Goal: Check status: Check status

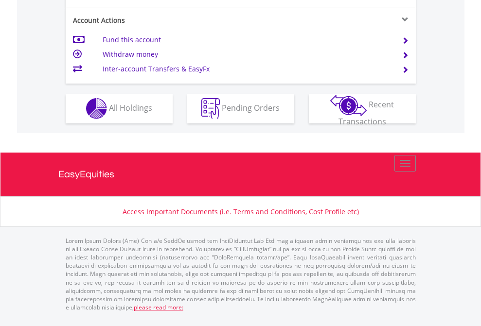
scroll to position [910, 0]
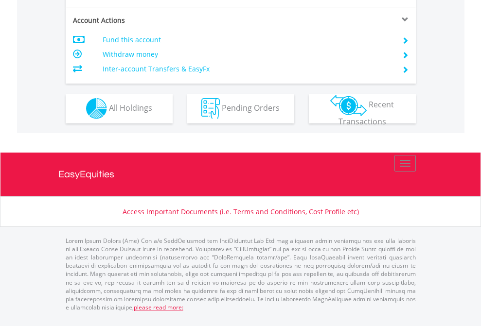
scroll to position [910, 0]
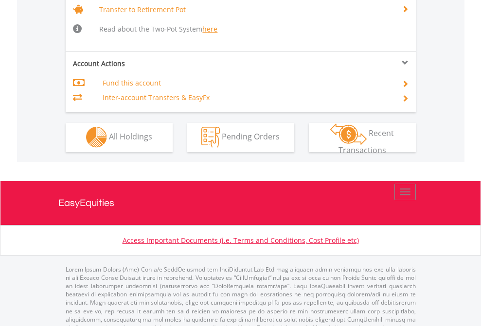
scroll to position [967, 0]
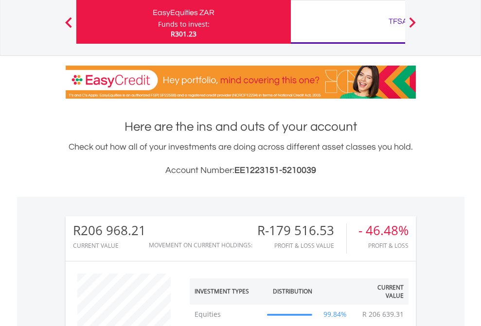
scroll to position [93, 153]
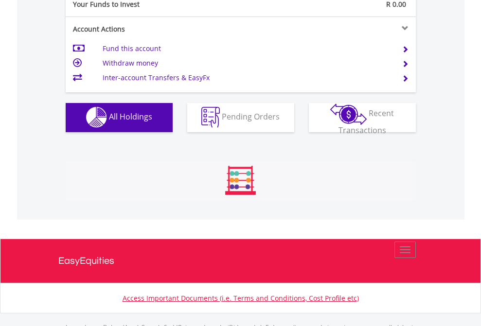
scroll to position [963, 0]
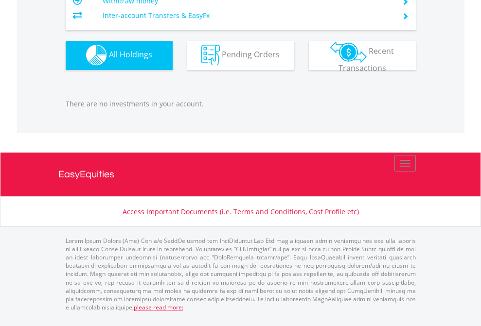
scroll to position [93, 153]
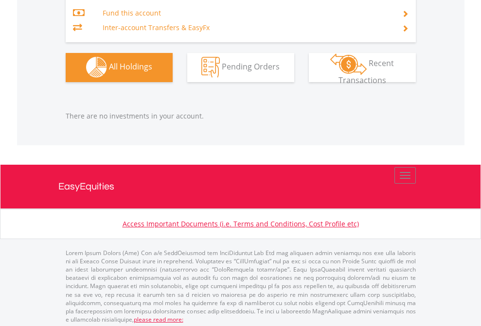
scroll to position [1020, 0]
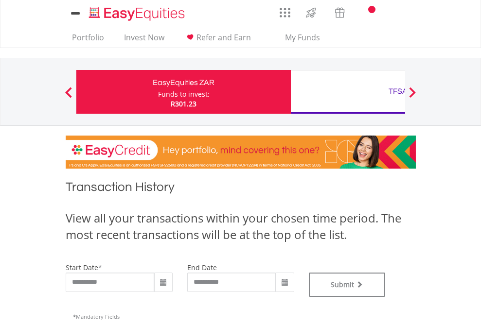
type input "**********"
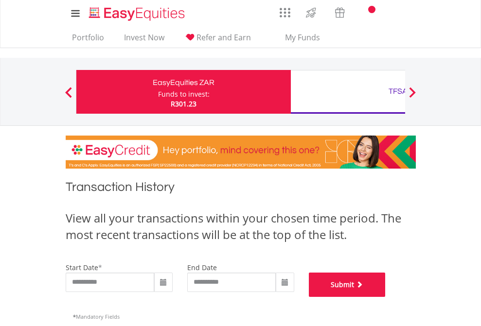
click at [386, 297] on button "Submit" at bounding box center [347, 285] width 77 height 24
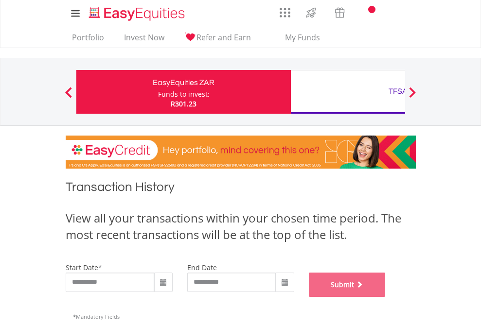
scroll to position [395, 0]
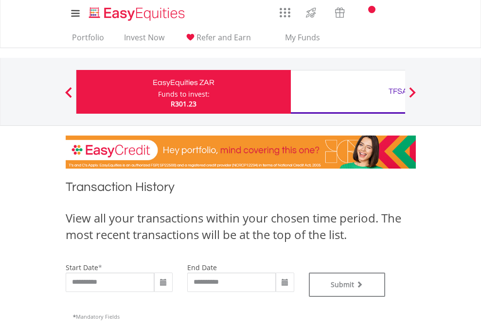
click at [348, 92] on div "TFSA" at bounding box center [398, 92] width 203 height 14
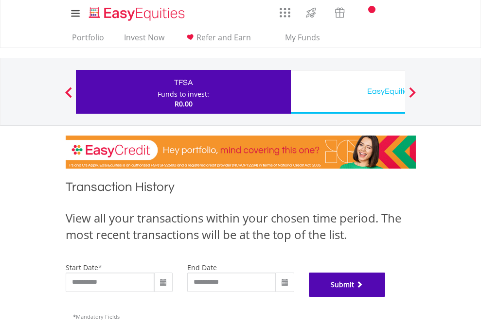
click at [386, 297] on button "Submit" at bounding box center [347, 285] width 77 height 24
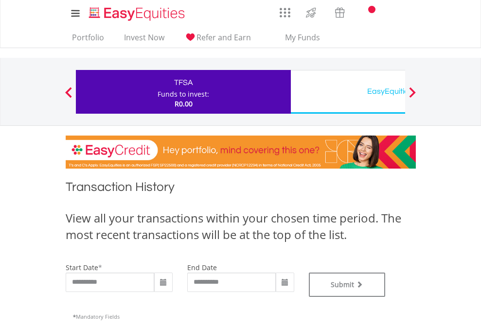
click at [348, 92] on div "EasyEquities USD" at bounding box center [398, 92] width 203 height 14
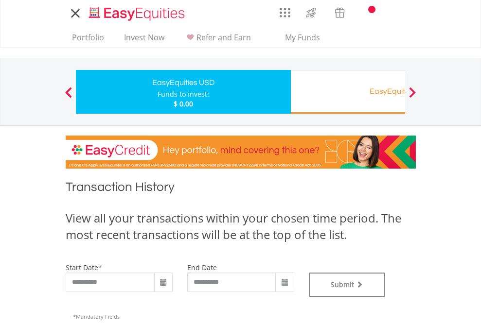
type input "**********"
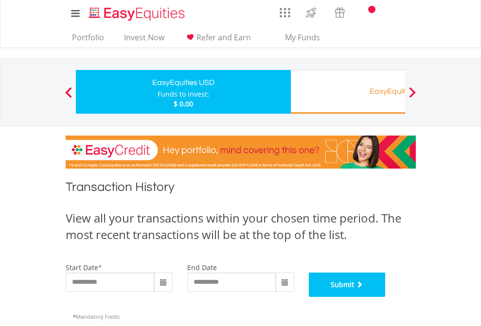
click at [386, 297] on button "Submit" at bounding box center [347, 285] width 77 height 24
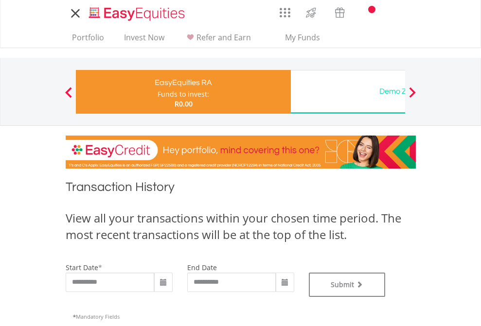
type input "**********"
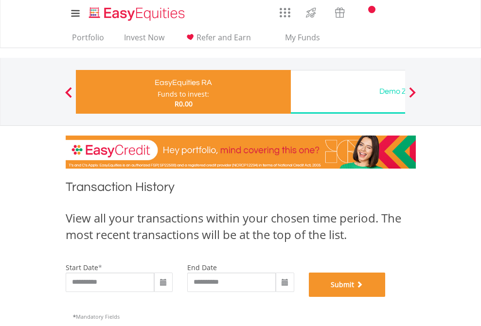
click at [386, 297] on button "Submit" at bounding box center [347, 285] width 77 height 24
